Goal: Task Accomplishment & Management: Manage account settings

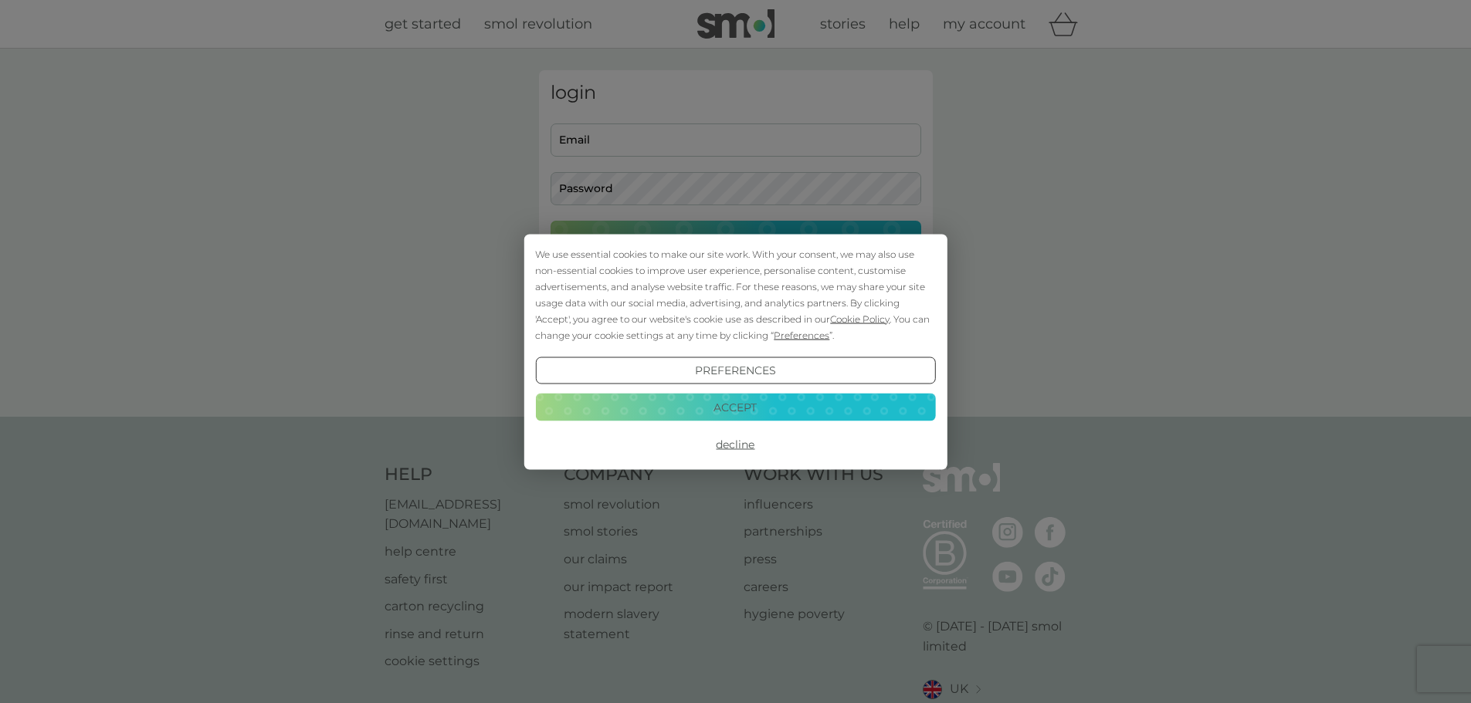
type input "katie.howarth94@gmail.com"
click at [725, 416] on button "Accept" at bounding box center [735, 408] width 400 height 28
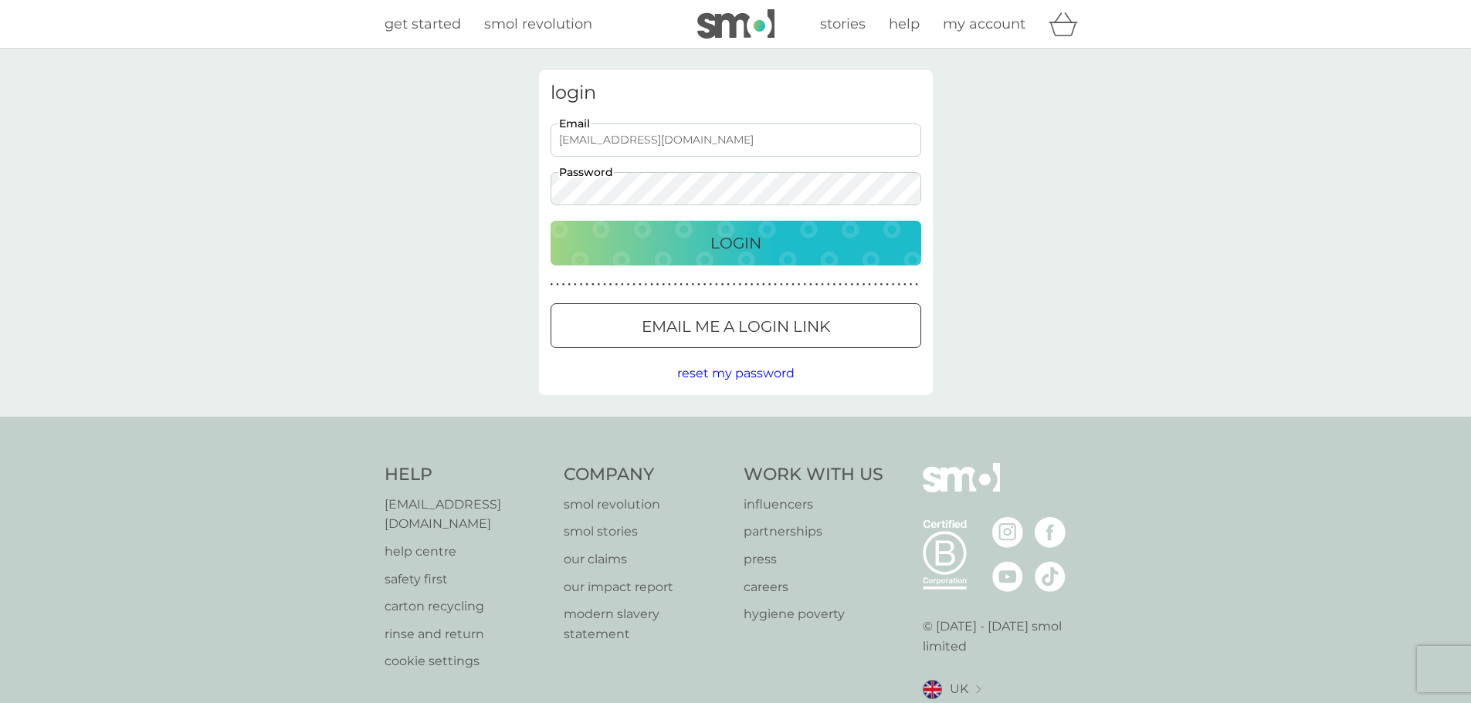
click at [767, 255] on div "Login" at bounding box center [736, 243] width 340 height 25
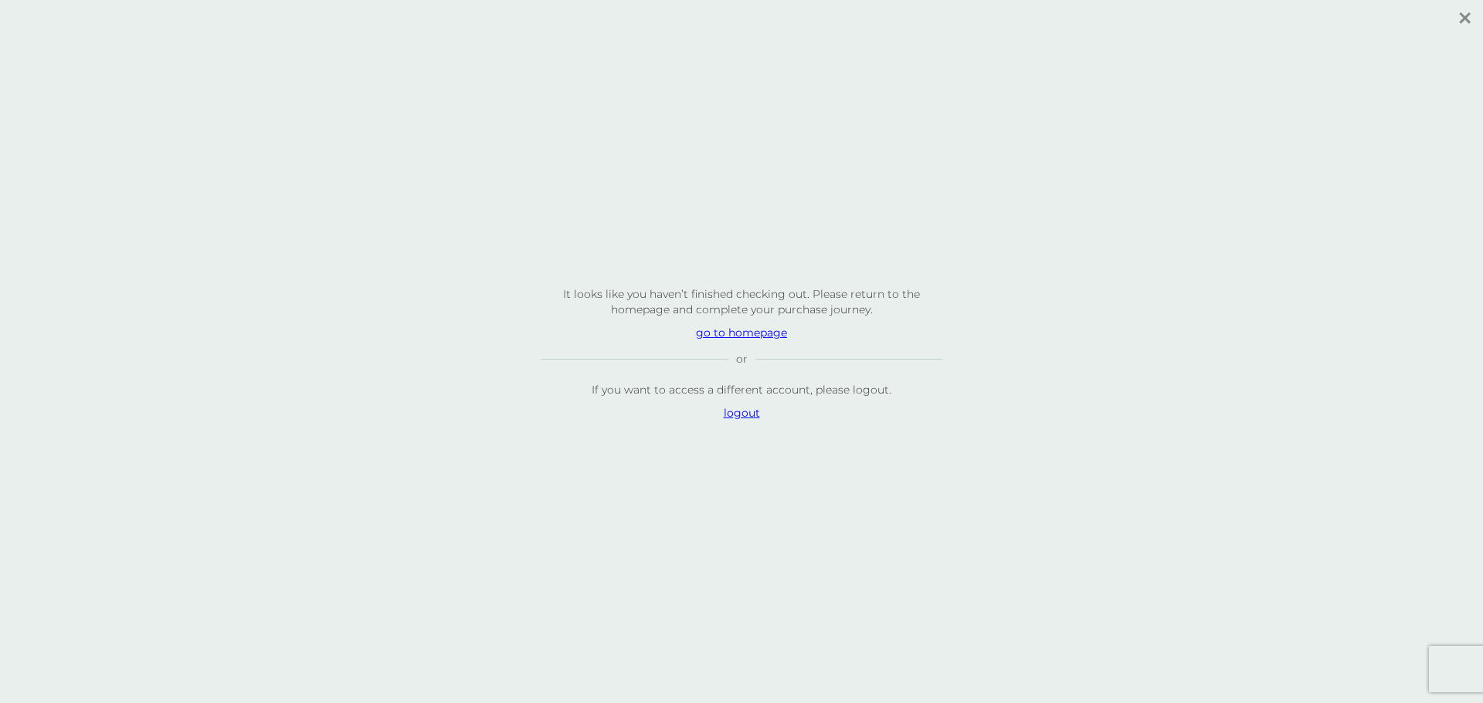
click at [744, 338] on p "go to homepage" at bounding box center [742, 332] width 402 height 15
click at [732, 336] on p "go to homepage" at bounding box center [742, 332] width 402 height 15
click at [747, 414] on p "logout" at bounding box center [742, 412] width 402 height 15
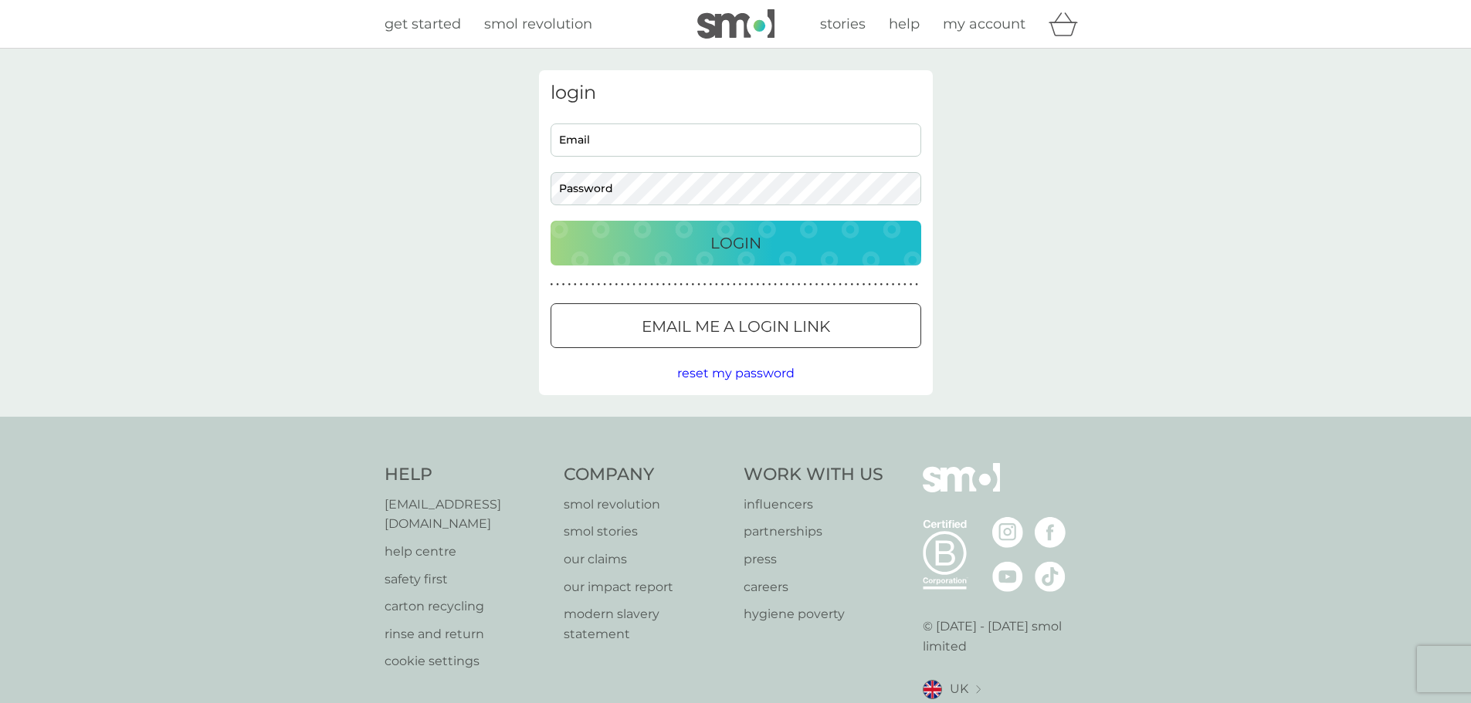
type input "katie.howarth94@gmail.com"
drag, startPoint x: 723, startPoint y: 136, endPoint x: 548, endPoint y: 130, distance: 174.6
click at [548, 130] on div "katie.howarth94@gmail.com Email Password" at bounding box center [735, 165] width 382 height 82
